Goal: Contribute content

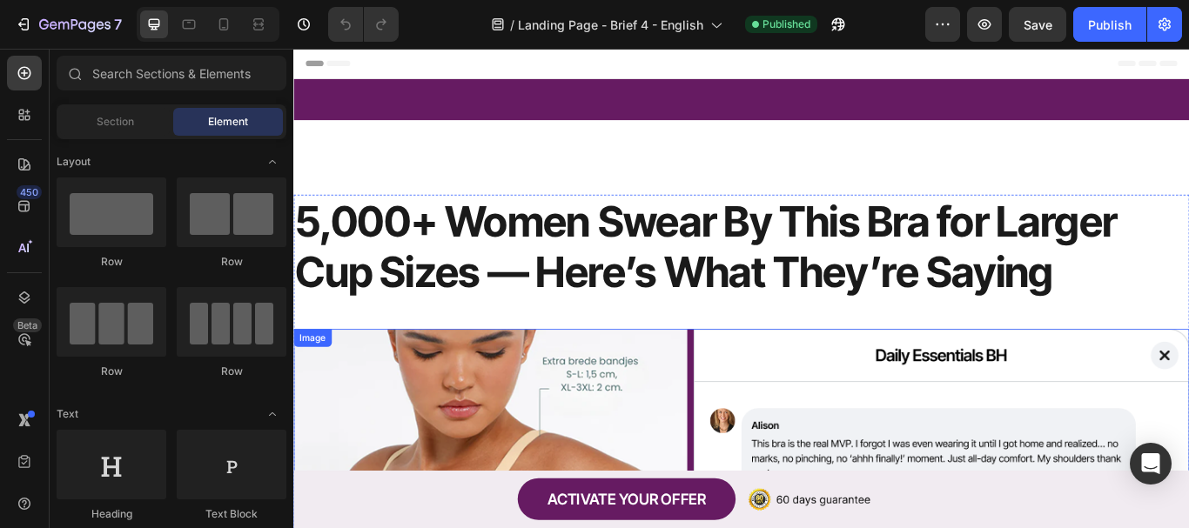
scroll to position [348, 0]
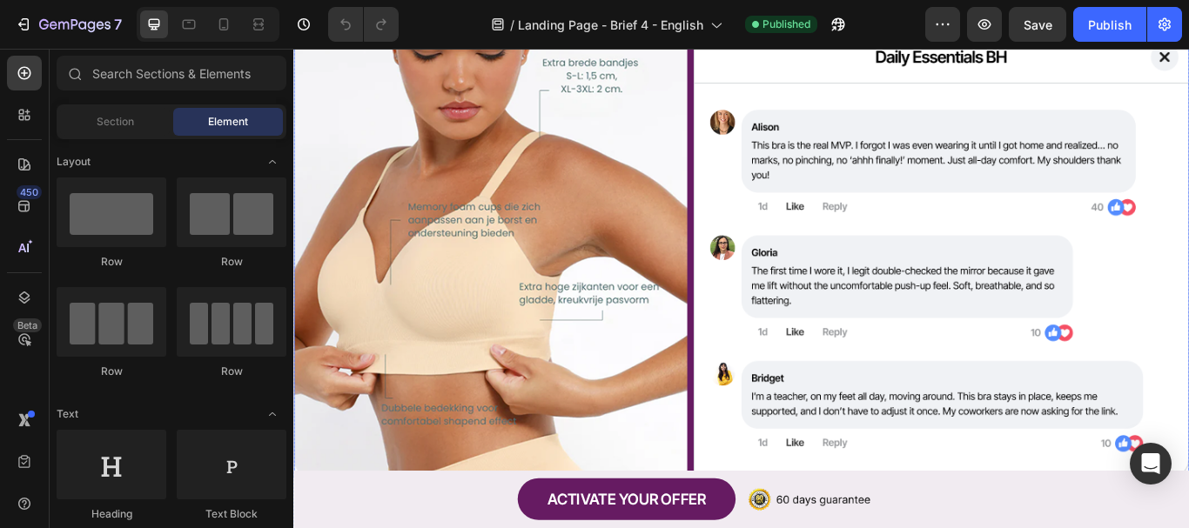
click at [609, 371] on img at bounding box center [815, 289] width 1044 height 522
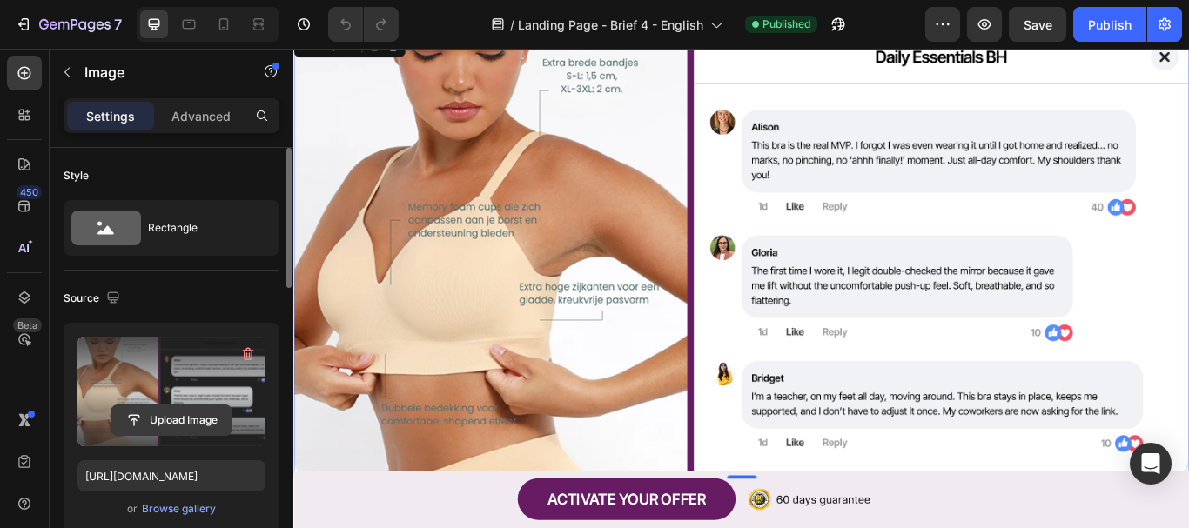
click at [171, 424] on input "file" at bounding box center [171, 420] width 120 height 30
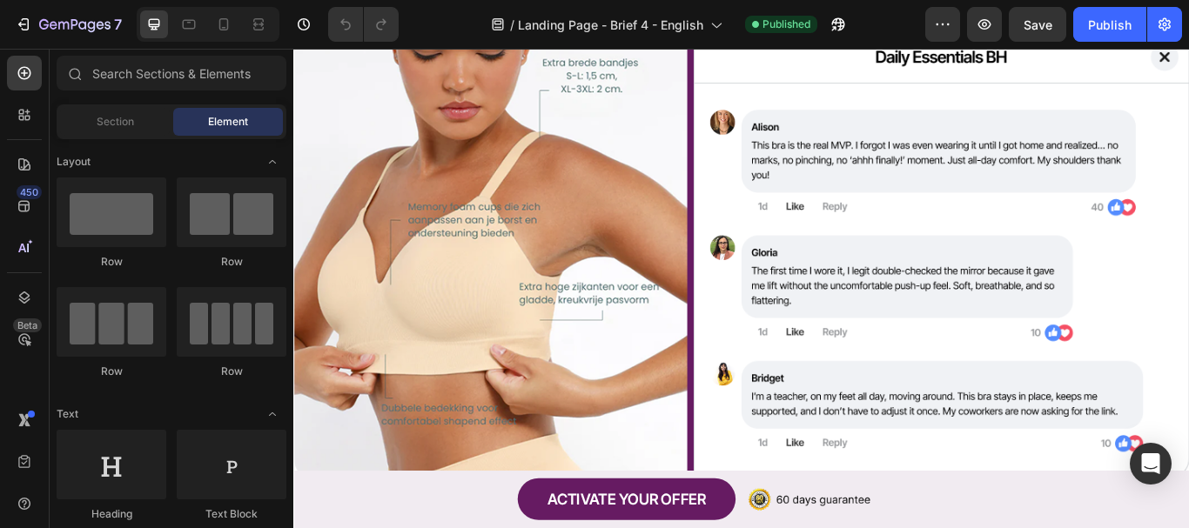
scroll to position [291, 0]
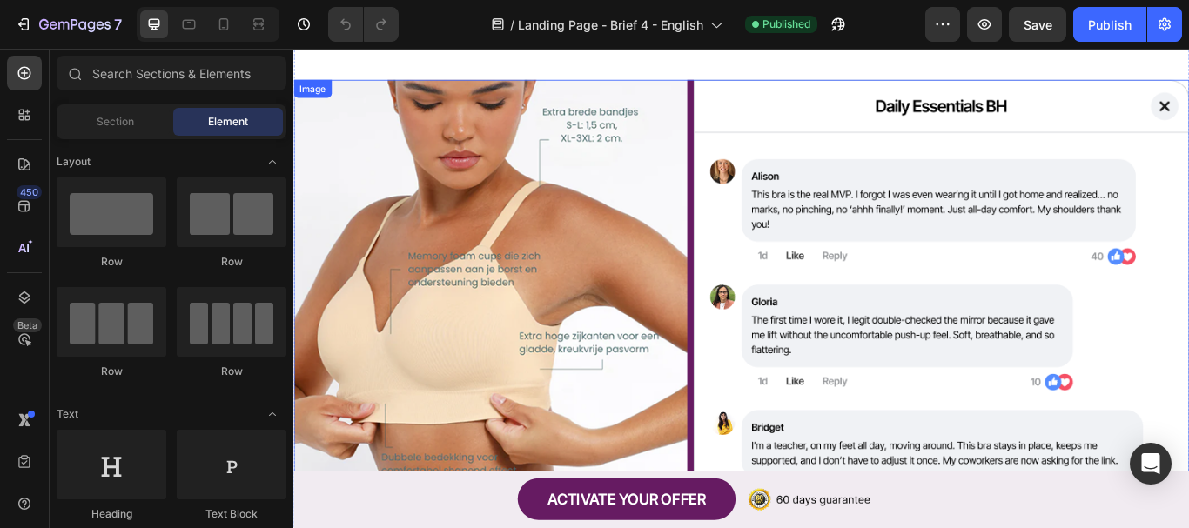
click at [560, 330] on img at bounding box center [815, 346] width 1044 height 522
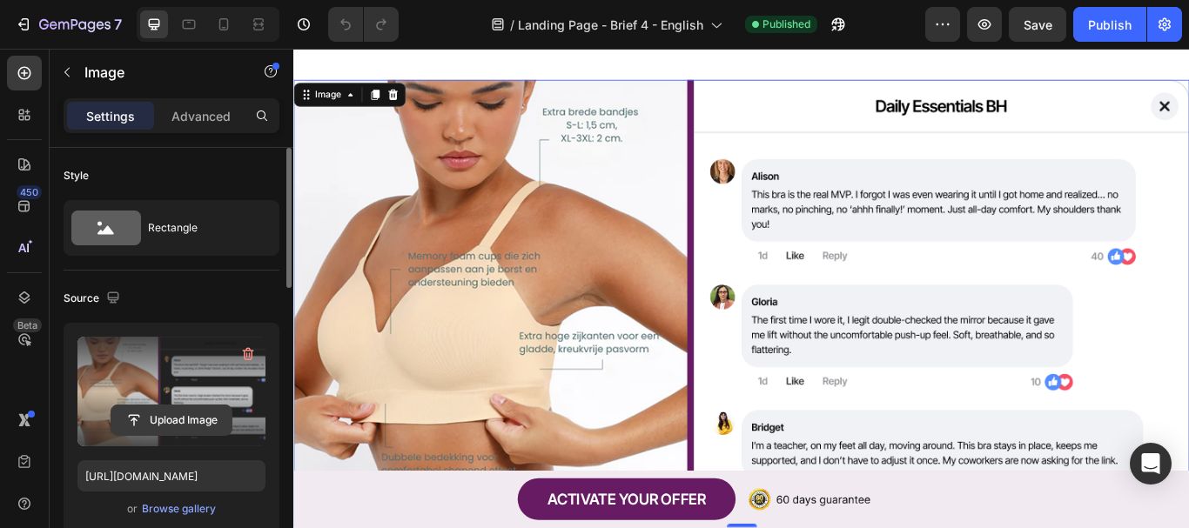
click at [176, 423] on input "file" at bounding box center [171, 420] width 120 height 30
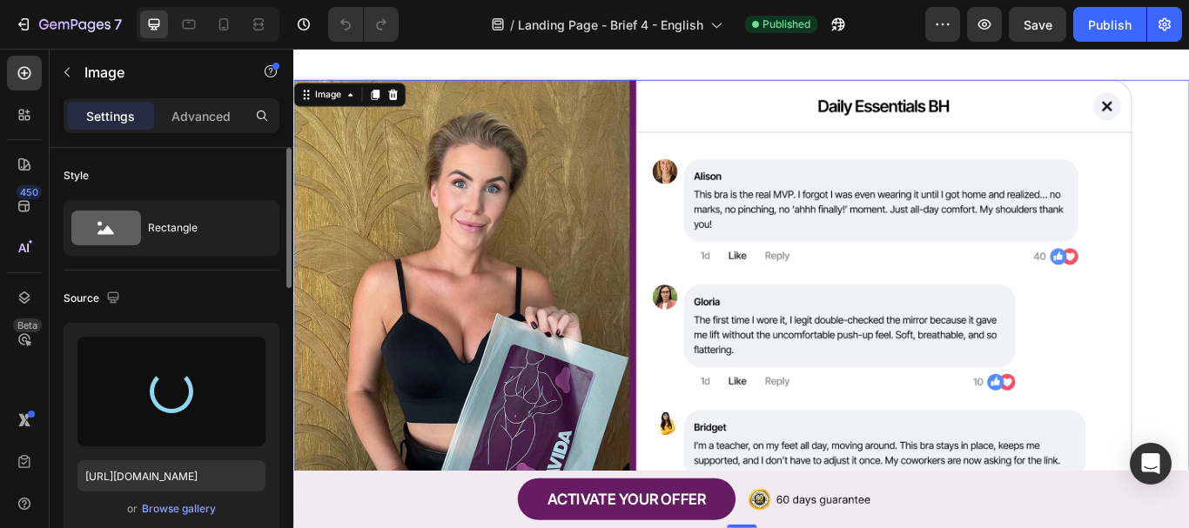
type input "[URL][DOMAIN_NAME]"
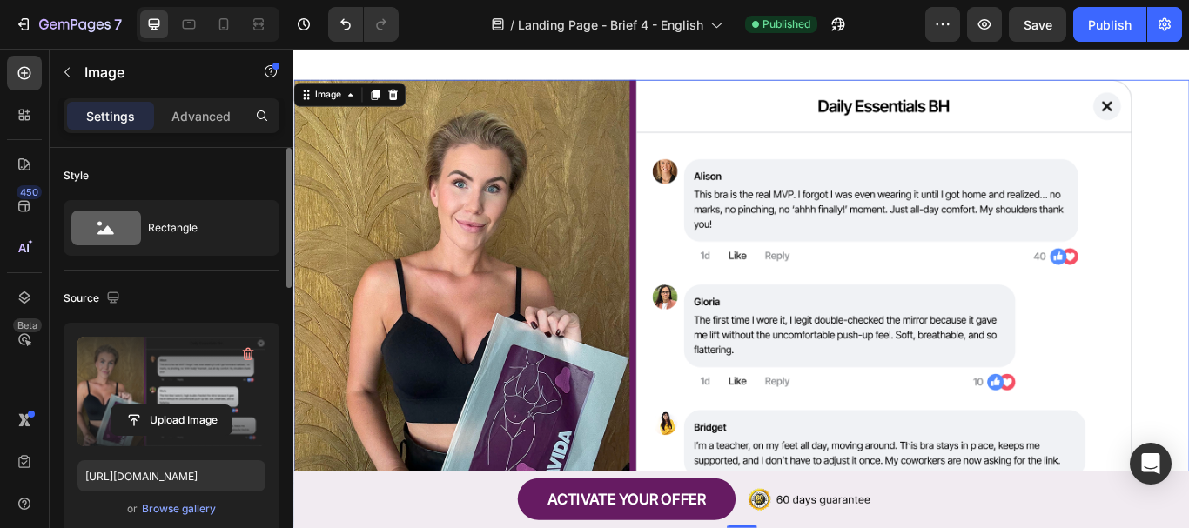
scroll to position [378, 0]
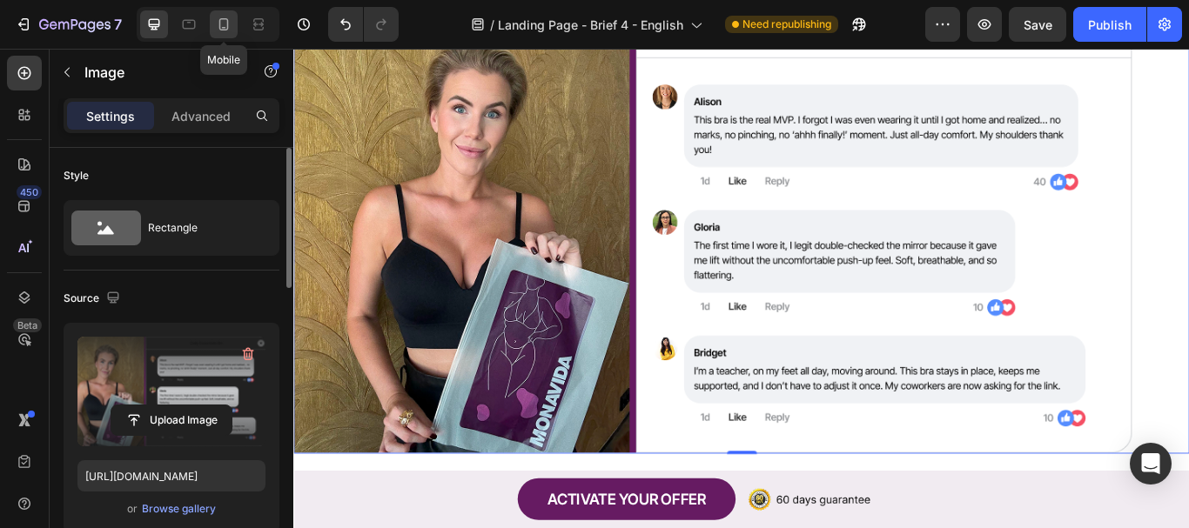
click at [218, 30] on icon at bounding box center [223, 24] width 17 height 17
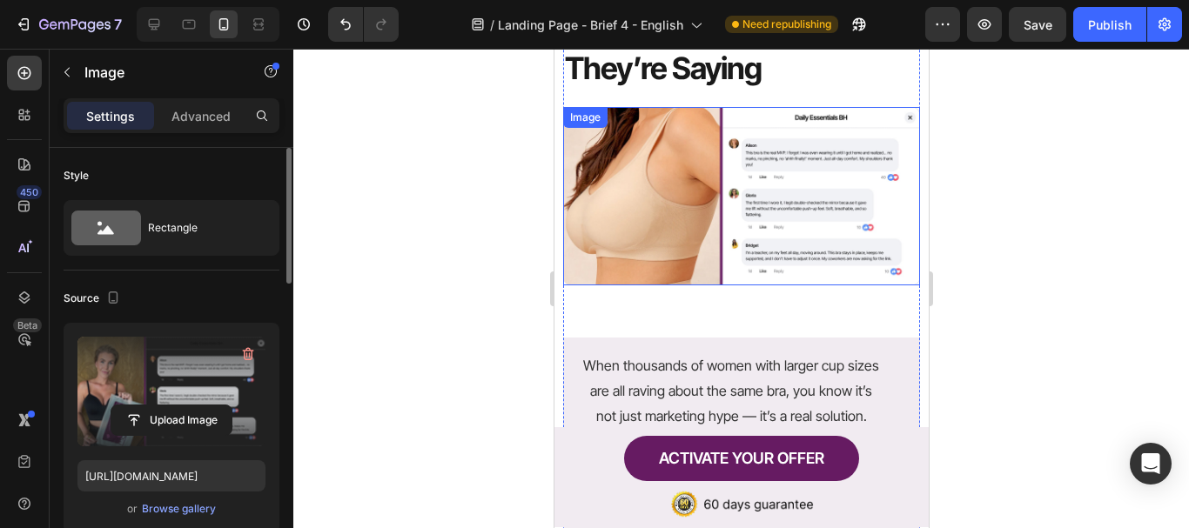
scroll to position [207, 0]
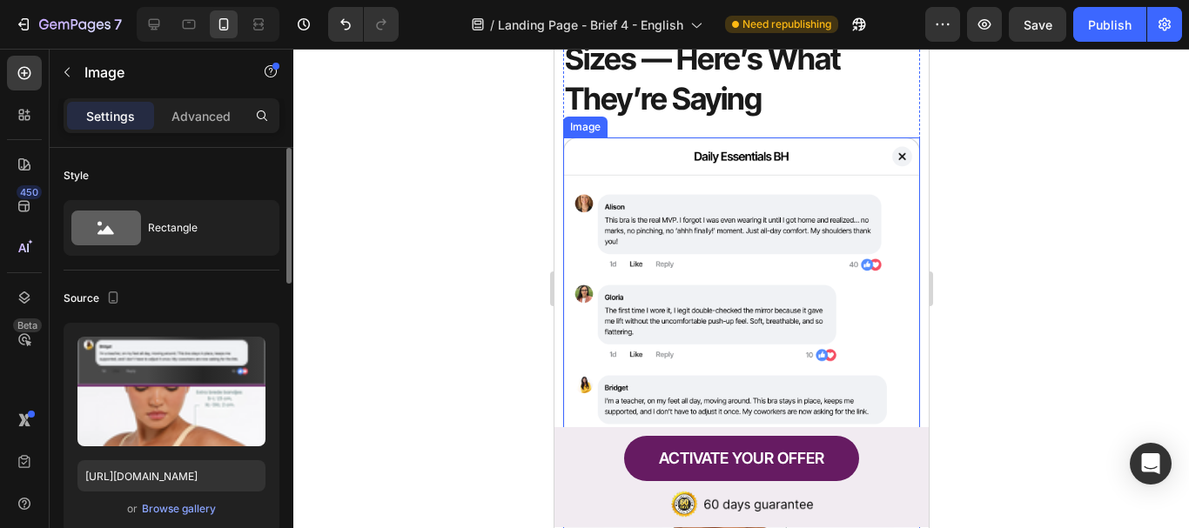
click at [706, 296] on img at bounding box center [740, 473] width 357 height 672
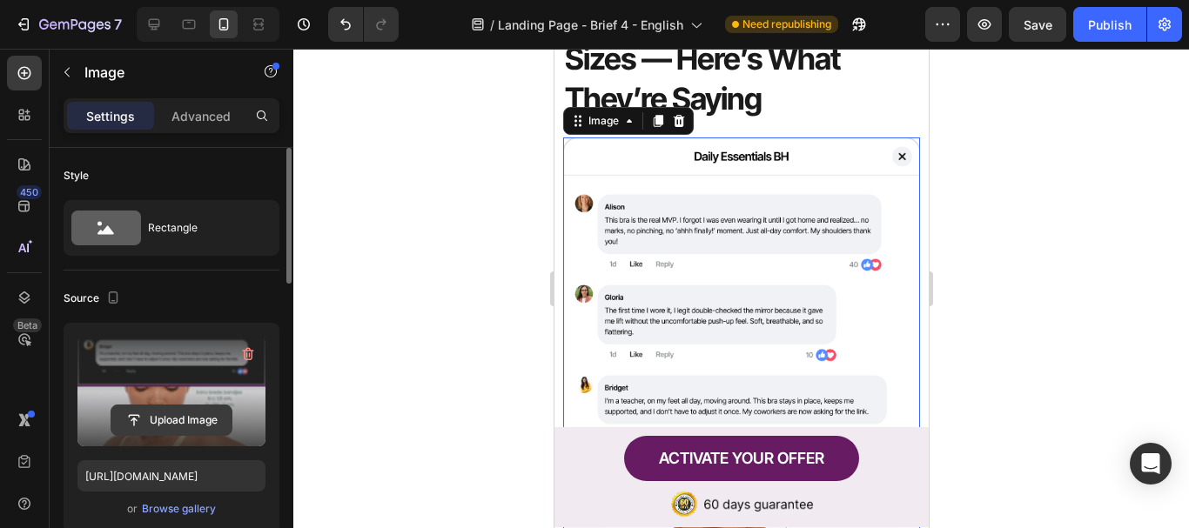
click at [189, 416] on input "file" at bounding box center [171, 420] width 120 height 30
click at [174, 421] on input "file" at bounding box center [171, 420] width 120 height 30
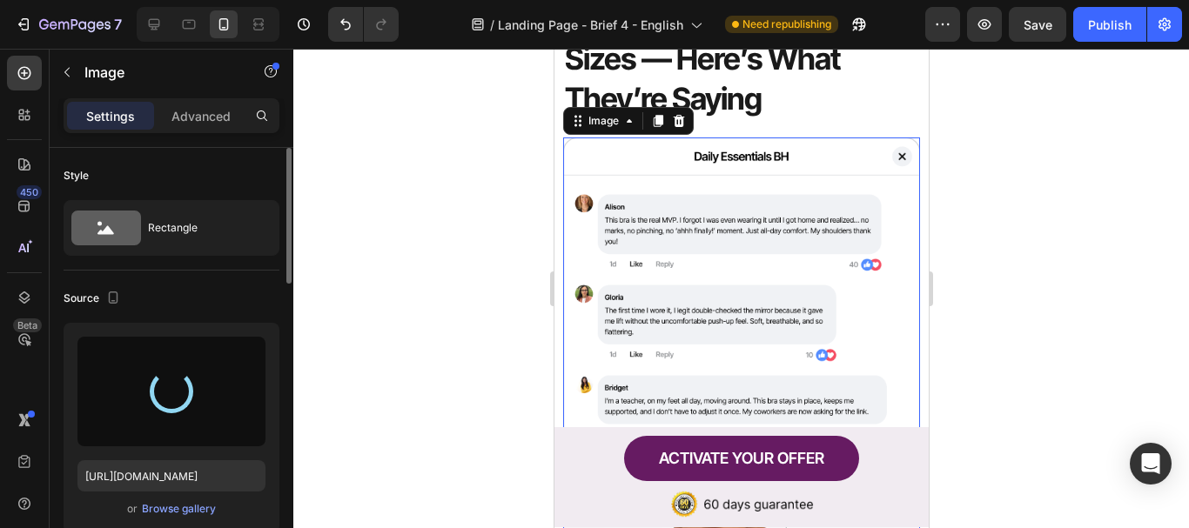
type input "[URL][DOMAIN_NAME]"
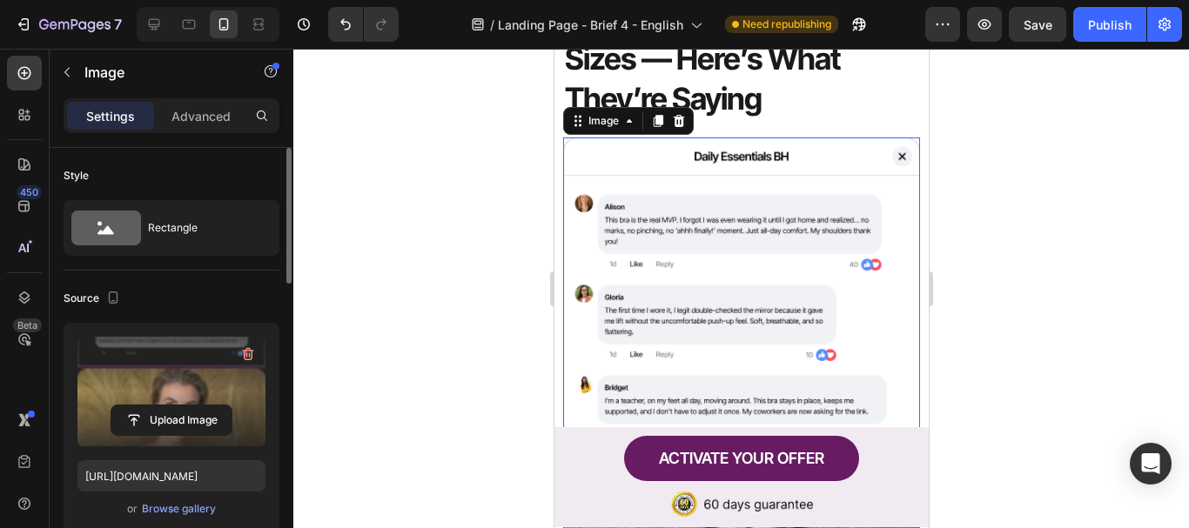
click at [1041, 326] on div at bounding box center [740, 288] width 895 height 479
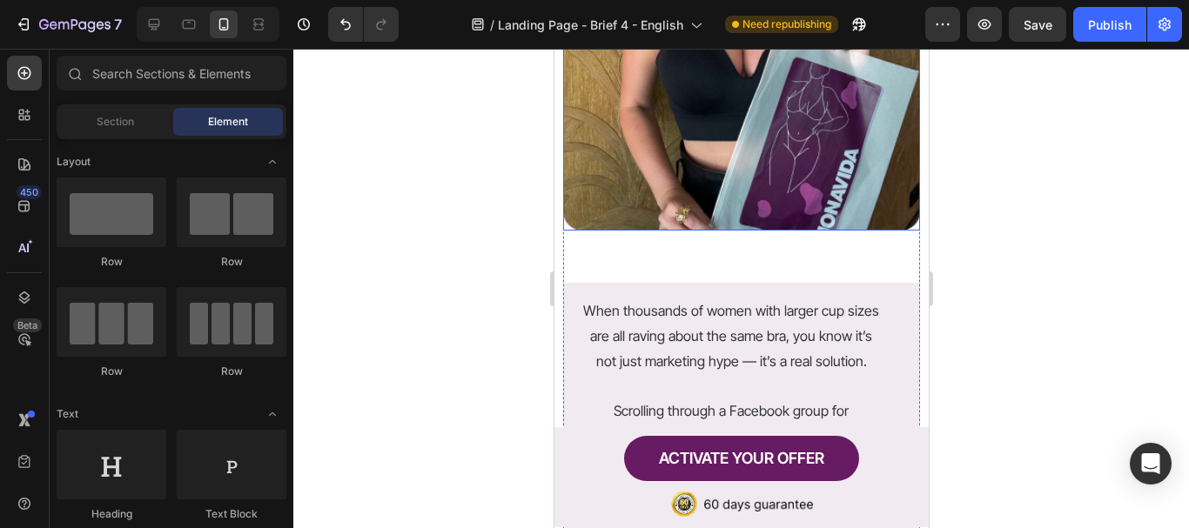
scroll to position [870, 0]
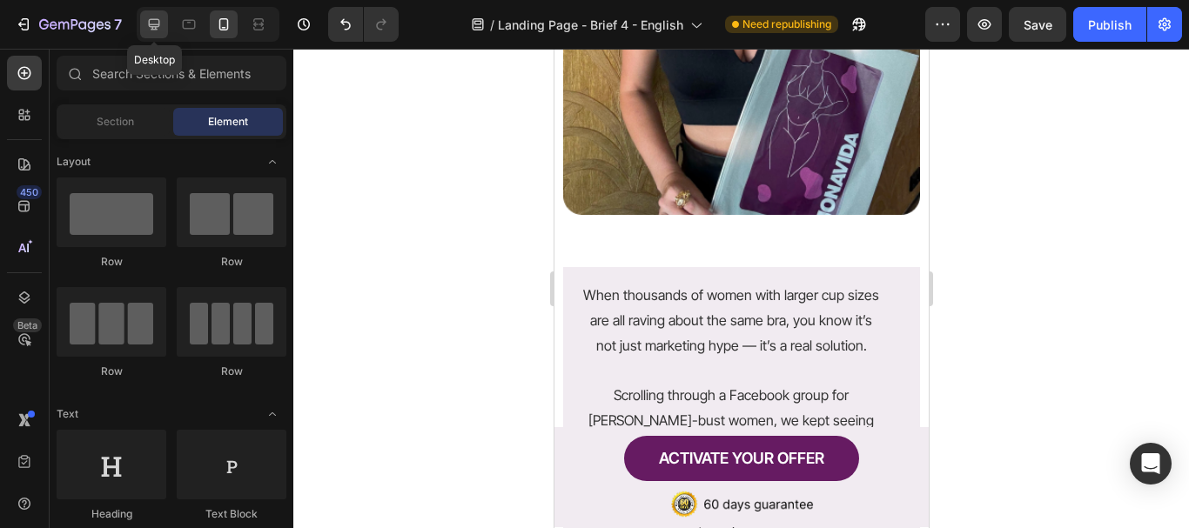
click at [160, 28] on icon at bounding box center [153, 24] width 17 height 17
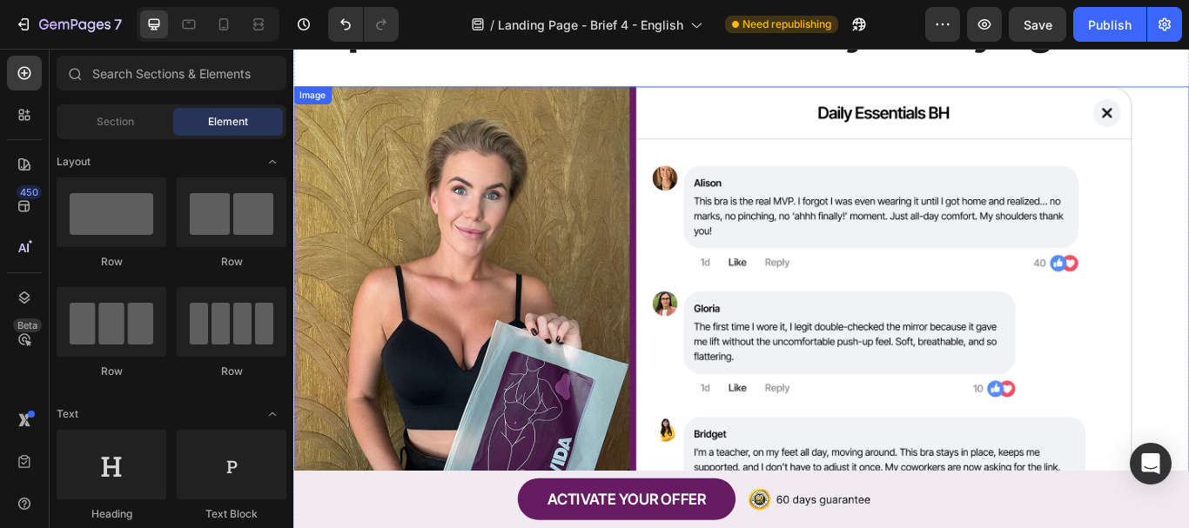
scroll to position [253, 0]
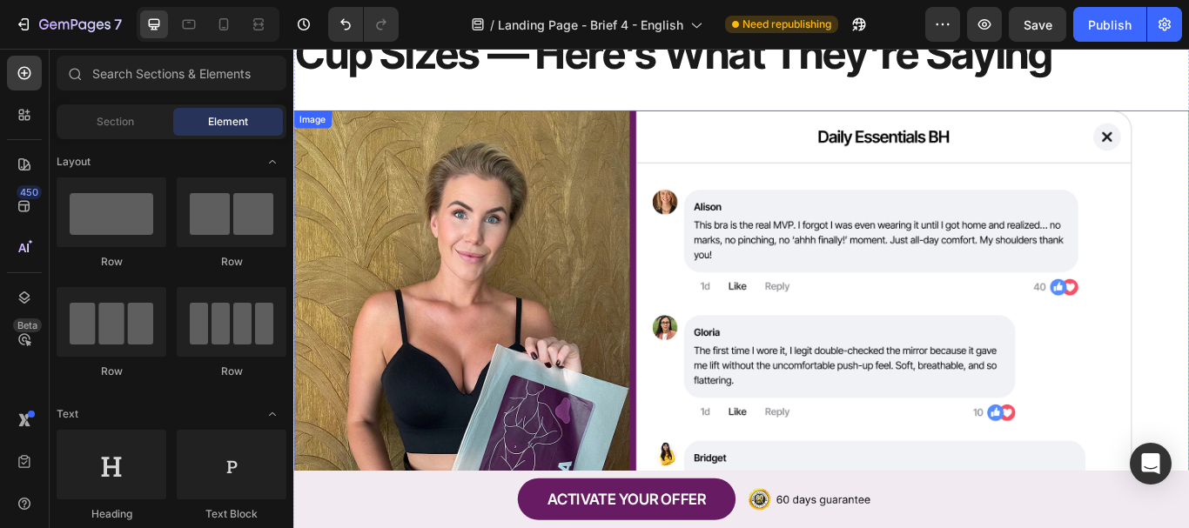
click at [683, 277] on img at bounding box center [815, 382] width 1044 height 523
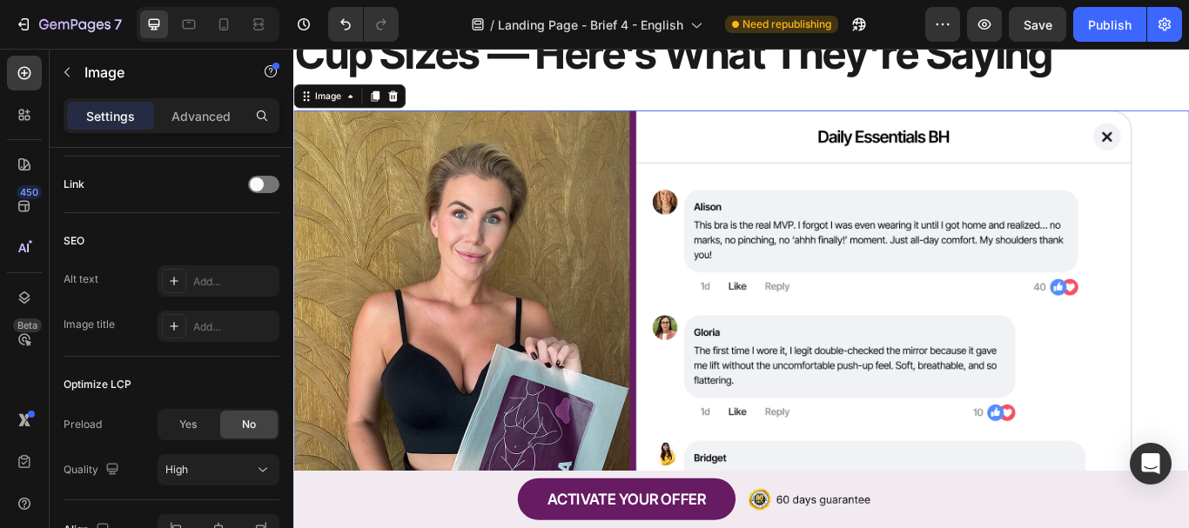
scroll to position [884, 0]
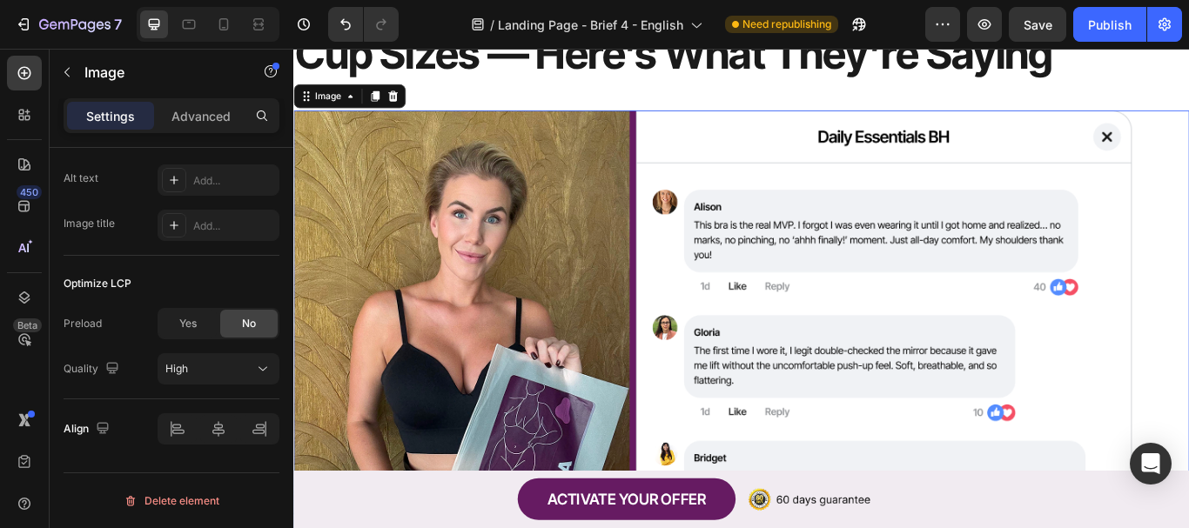
click at [658, 295] on img at bounding box center [815, 382] width 1044 height 523
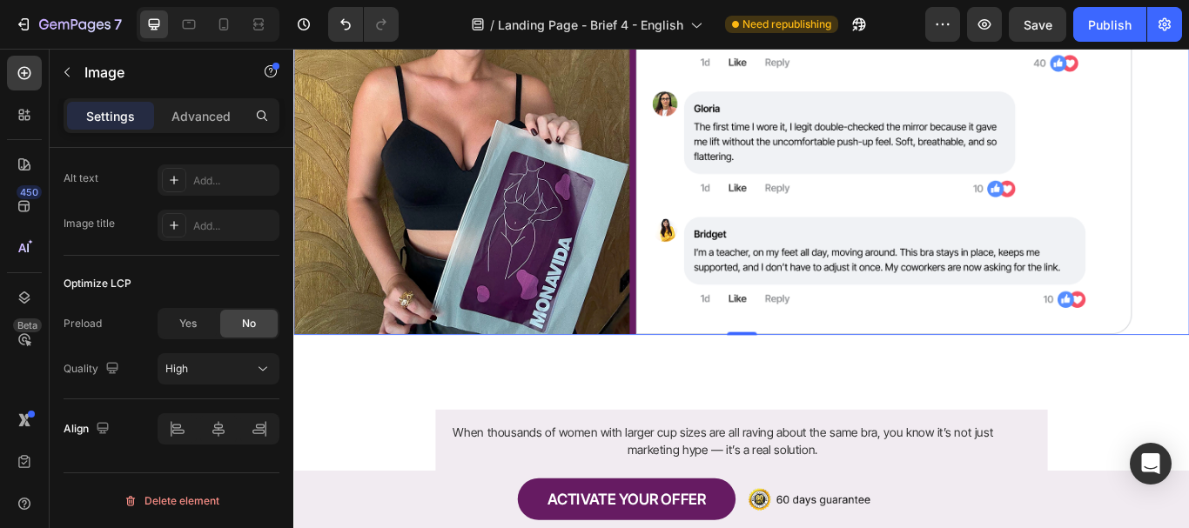
scroll to position [775, 0]
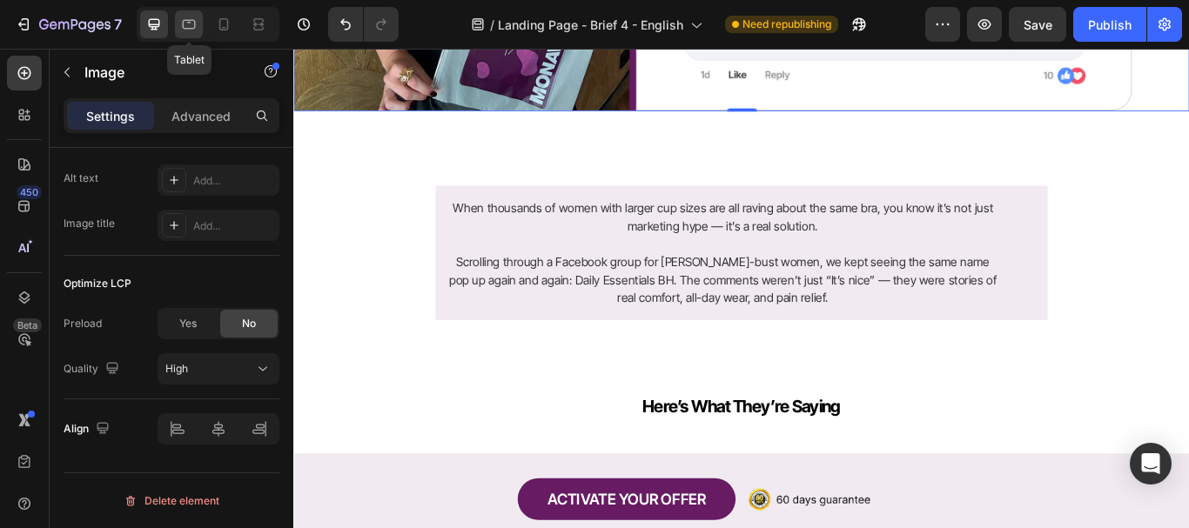
click at [191, 25] on icon at bounding box center [188, 24] width 17 height 17
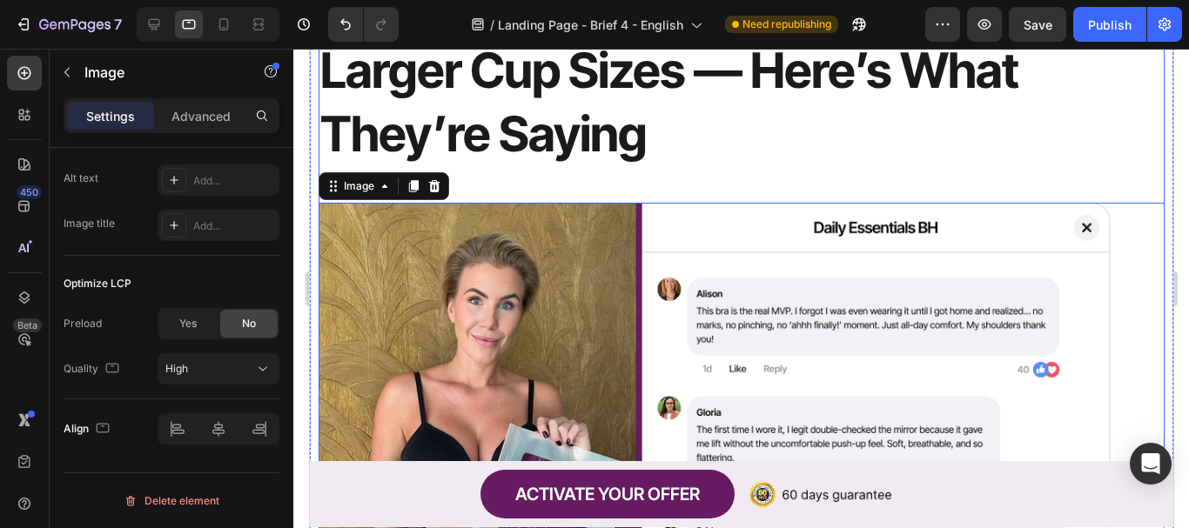
scroll to position [418, 0]
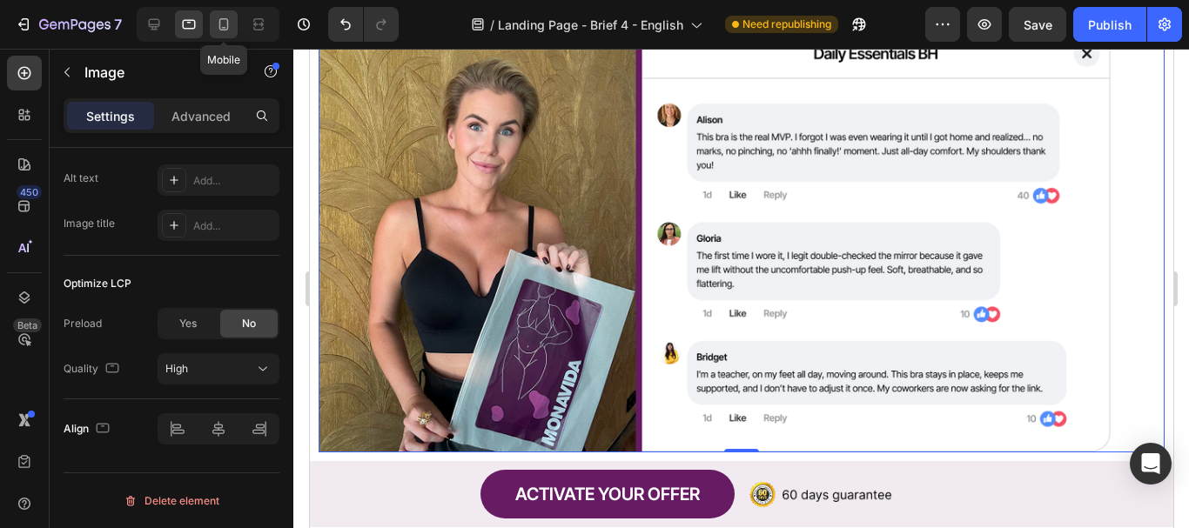
click at [223, 28] on icon at bounding box center [224, 24] width 10 height 12
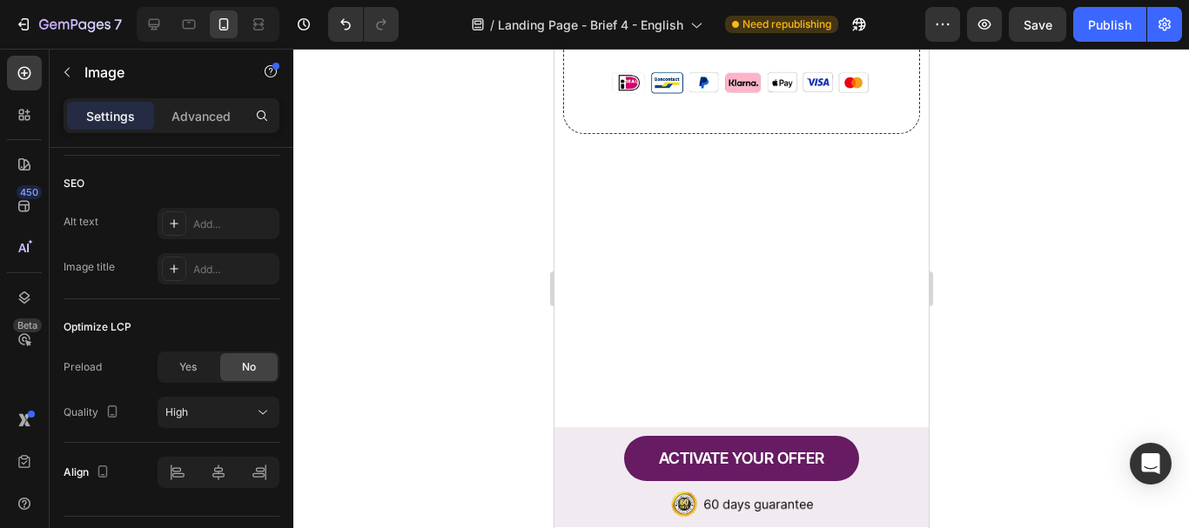
scroll to position [7271, 0]
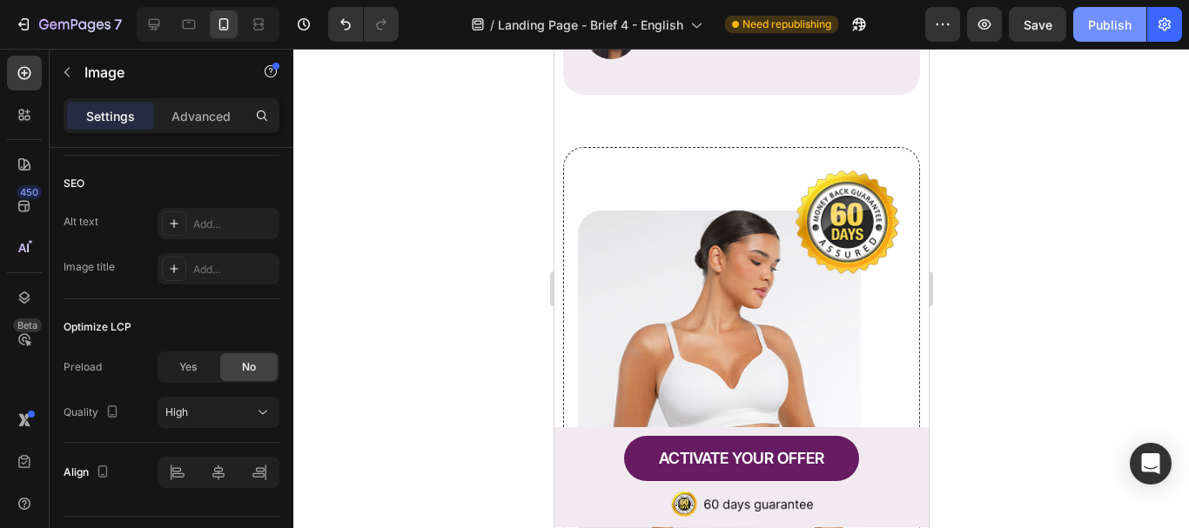
click at [1103, 26] on div "Publish" at bounding box center [1110, 25] width 44 height 18
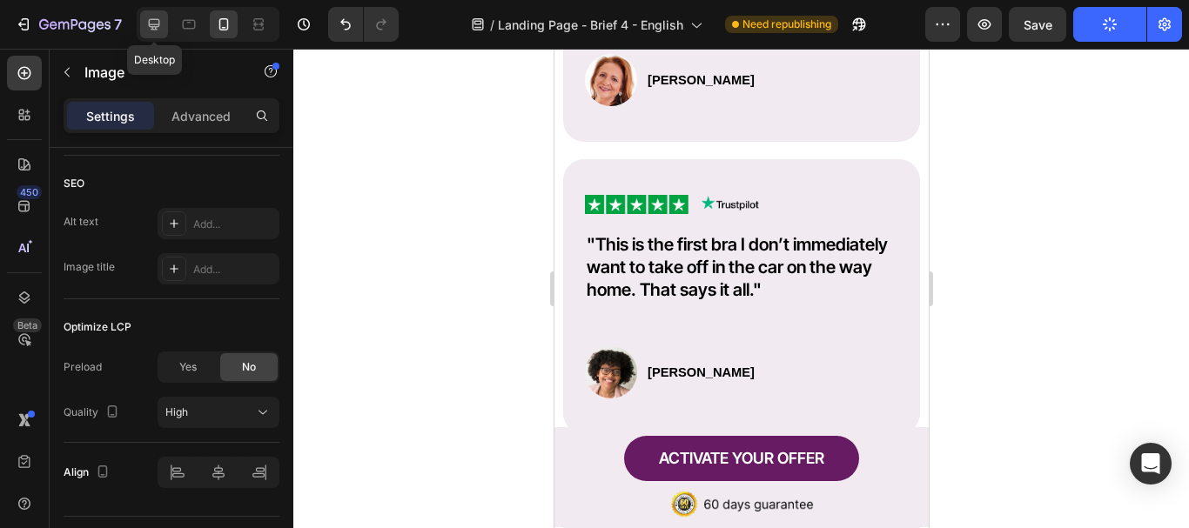
click at [149, 37] on div at bounding box center [154, 24] width 28 height 28
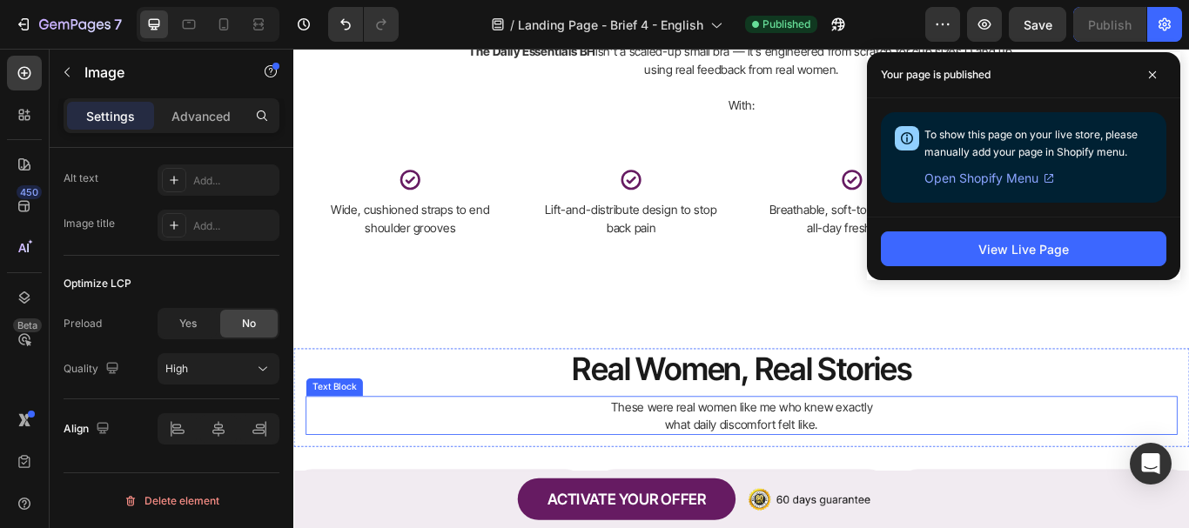
scroll to position [3753, 0]
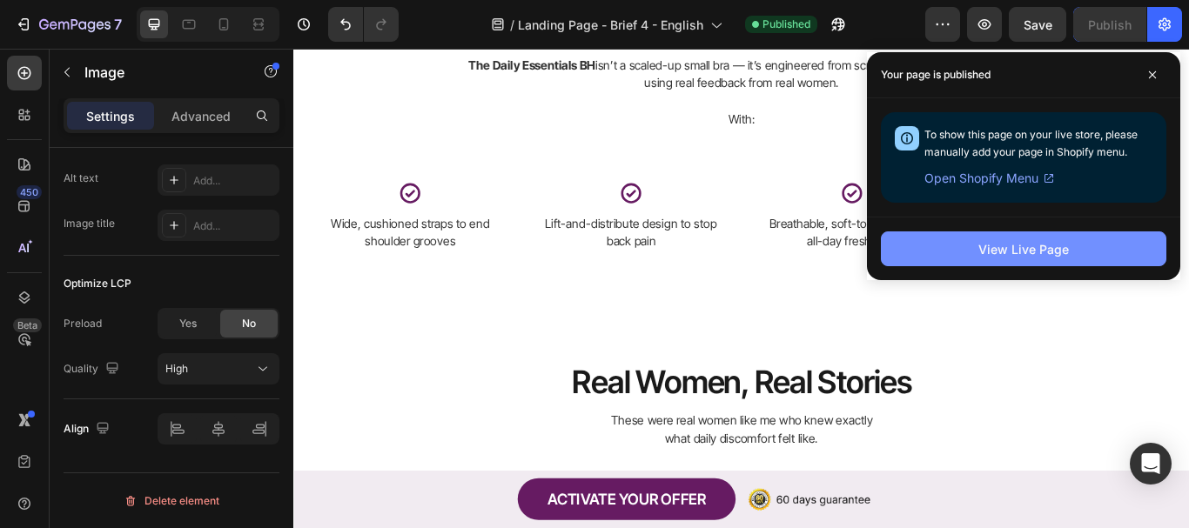
click at [954, 252] on button "View Live Page" at bounding box center [1023, 248] width 285 height 35
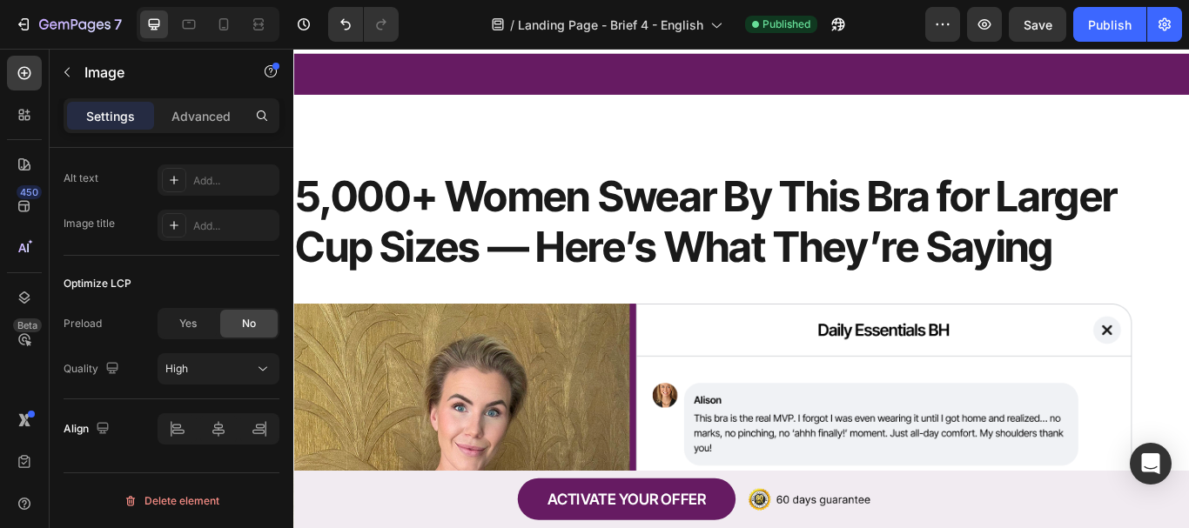
scroll to position [0, 0]
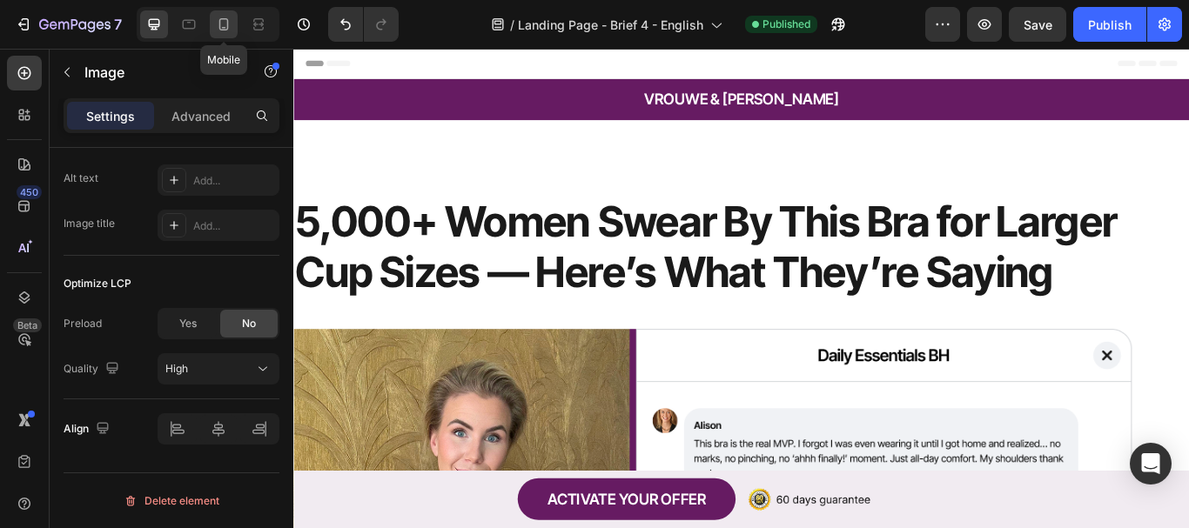
click at [228, 21] on icon at bounding box center [224, 24] width 10 height 12
